Goal: Check status: Check status

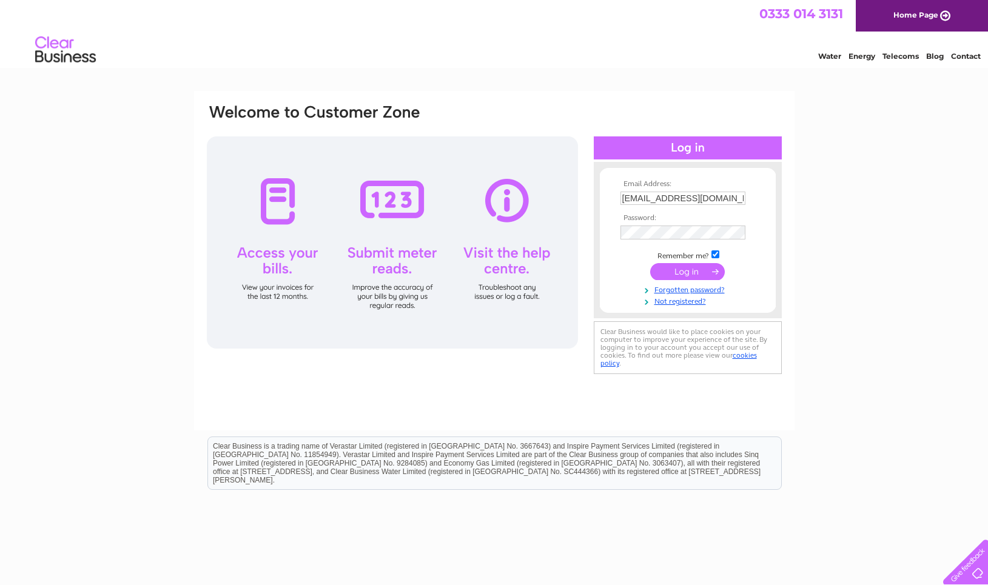
click at [677, 274] on input "submit" at bounding box center [687, 271] width 75 height 17
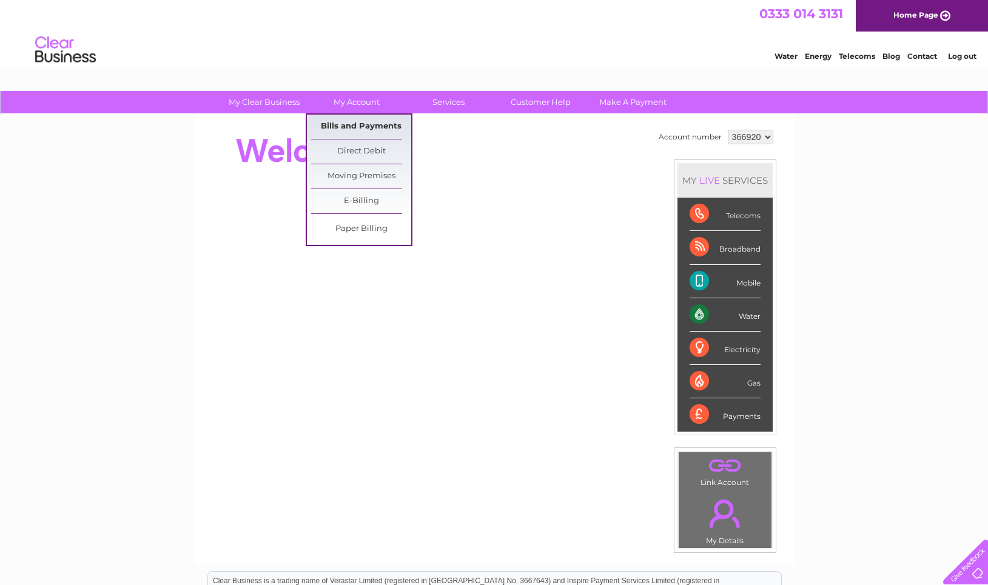
click at [369, 123] on link "Bills and Payments" at bounding box center [361, 127] width 100 height 24
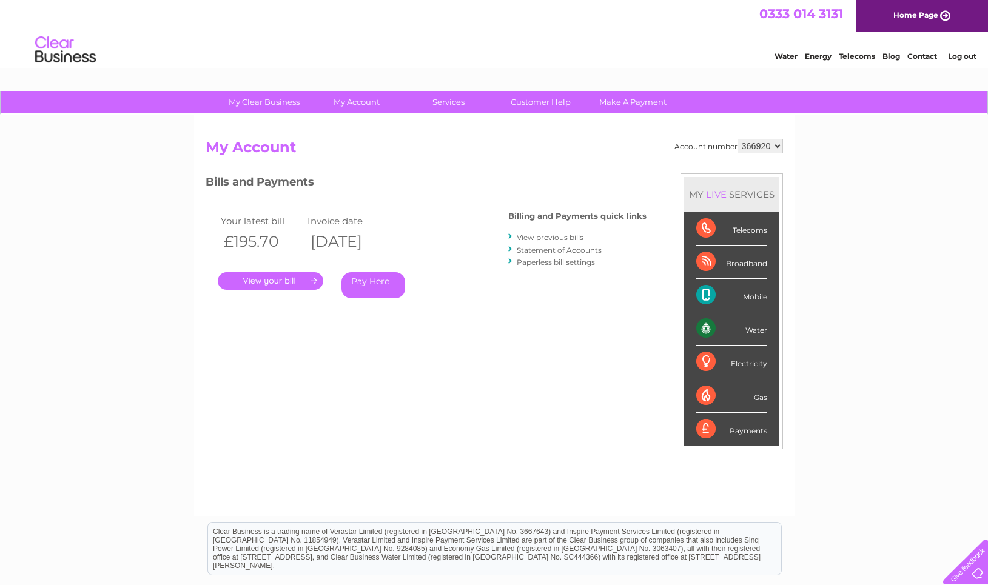
click at [289, 280] on link "." at bounding box center [271, 281] width 106 height 18
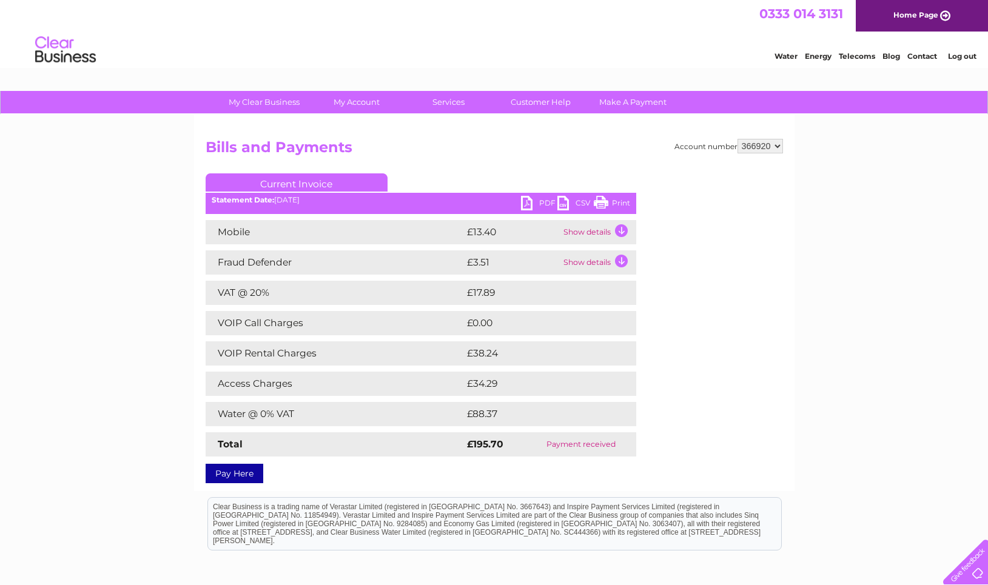
click at [738, 139] on select "366920" at bounding box center [760, 146] width 45 height 15
click at [773, 148] on select "366920" at bounding box center [760, 146] width 45 height 15
